Goal: Information Seeking & Learning: Learn about a topic

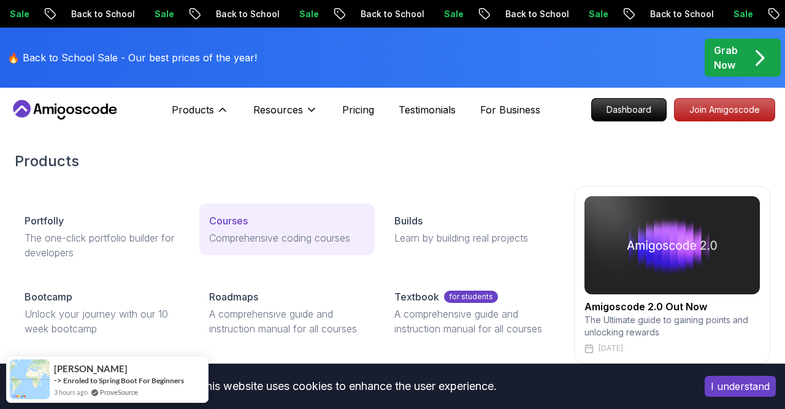
click at [248, 225] on div "Courses" at bounding box center [286, 220] width 155 height 15
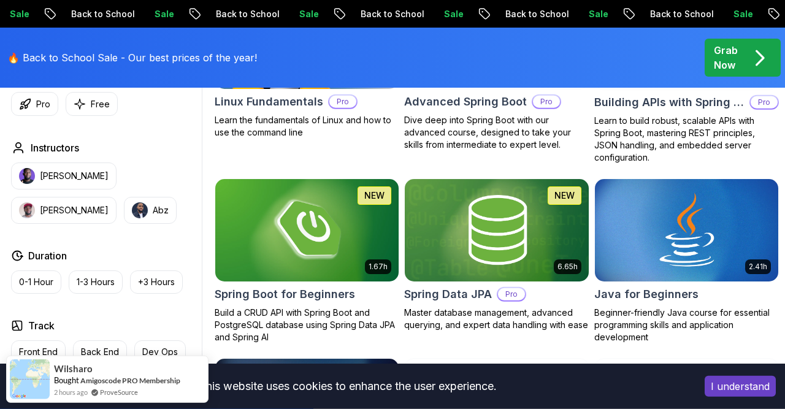
scroll to position [511, 0]
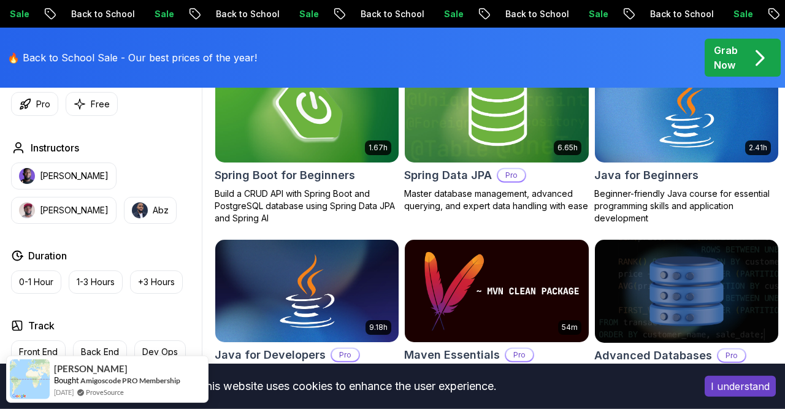
scroll to position [629, 0]
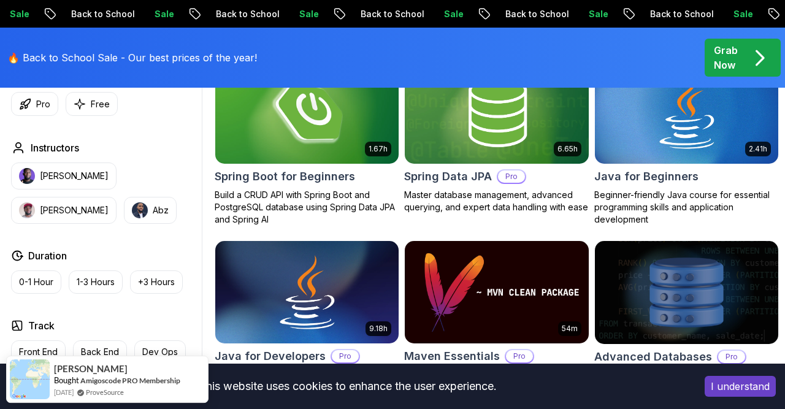
click at [298, 125] on img at bounding box center [307, 112] width 192 height 108
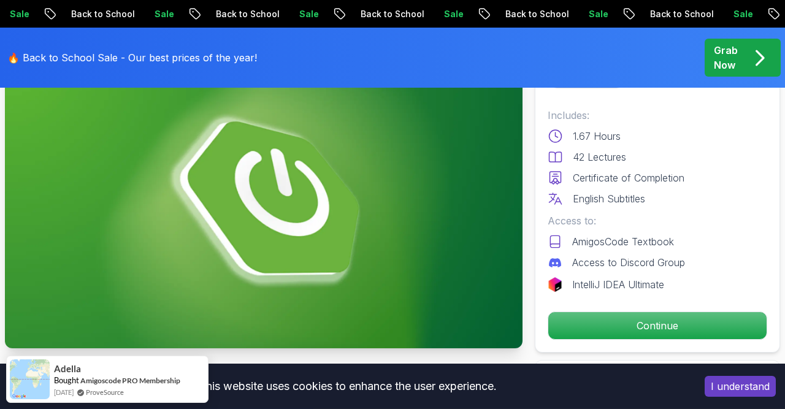
scroll to position [124, 0]
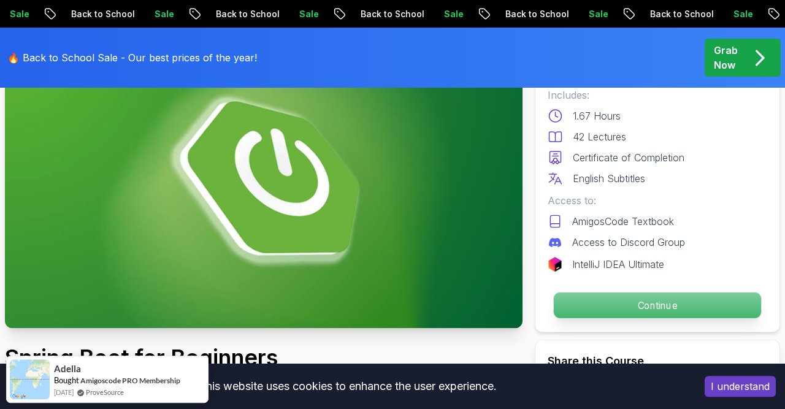
click at [615, 308] on p "Continue" at bounding box center [656, 305] width 207 height 26
